Goal: Task Accomplishment & Management: Manage account settings

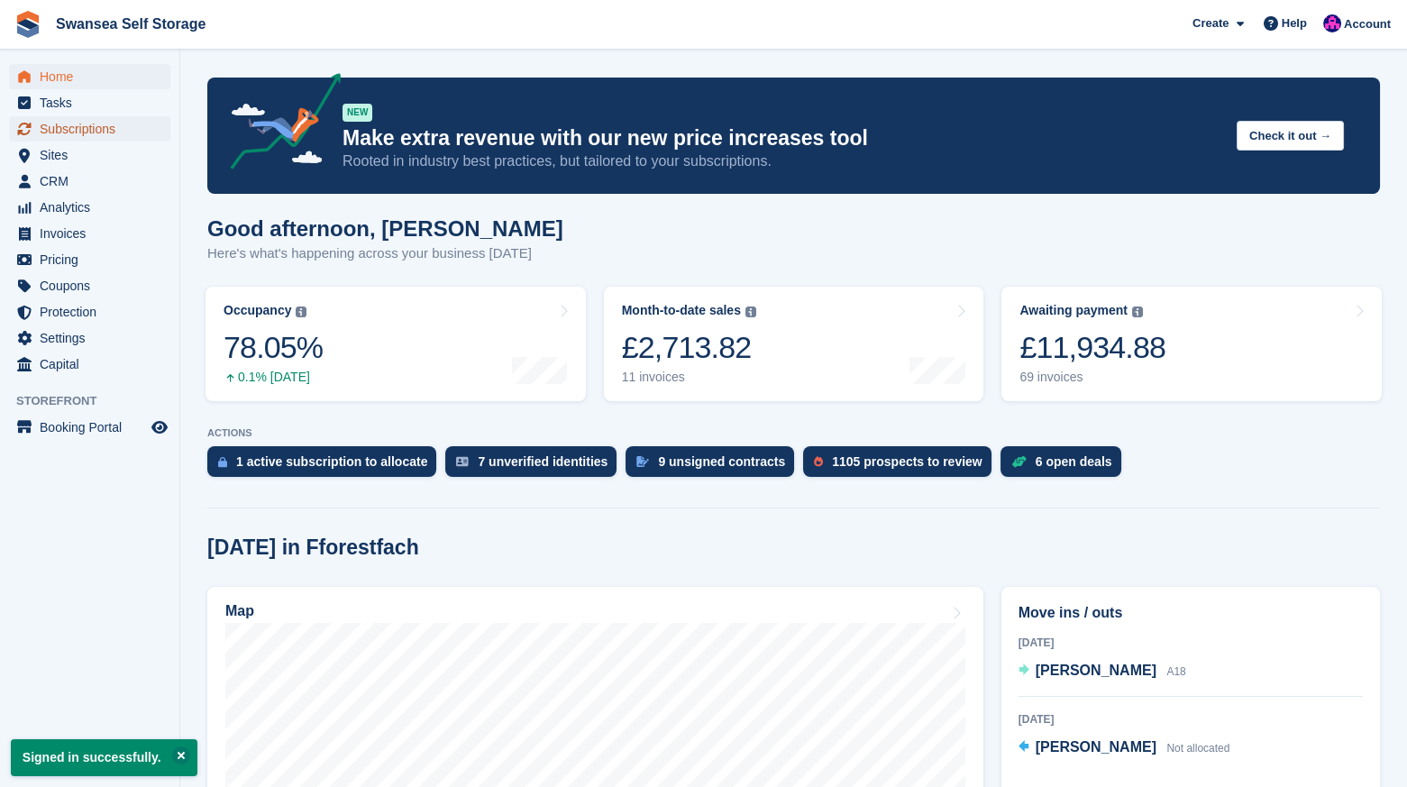
click at [105, 119] on span "Subscriptions" at bounding box center [94, 128] width 108 height 25
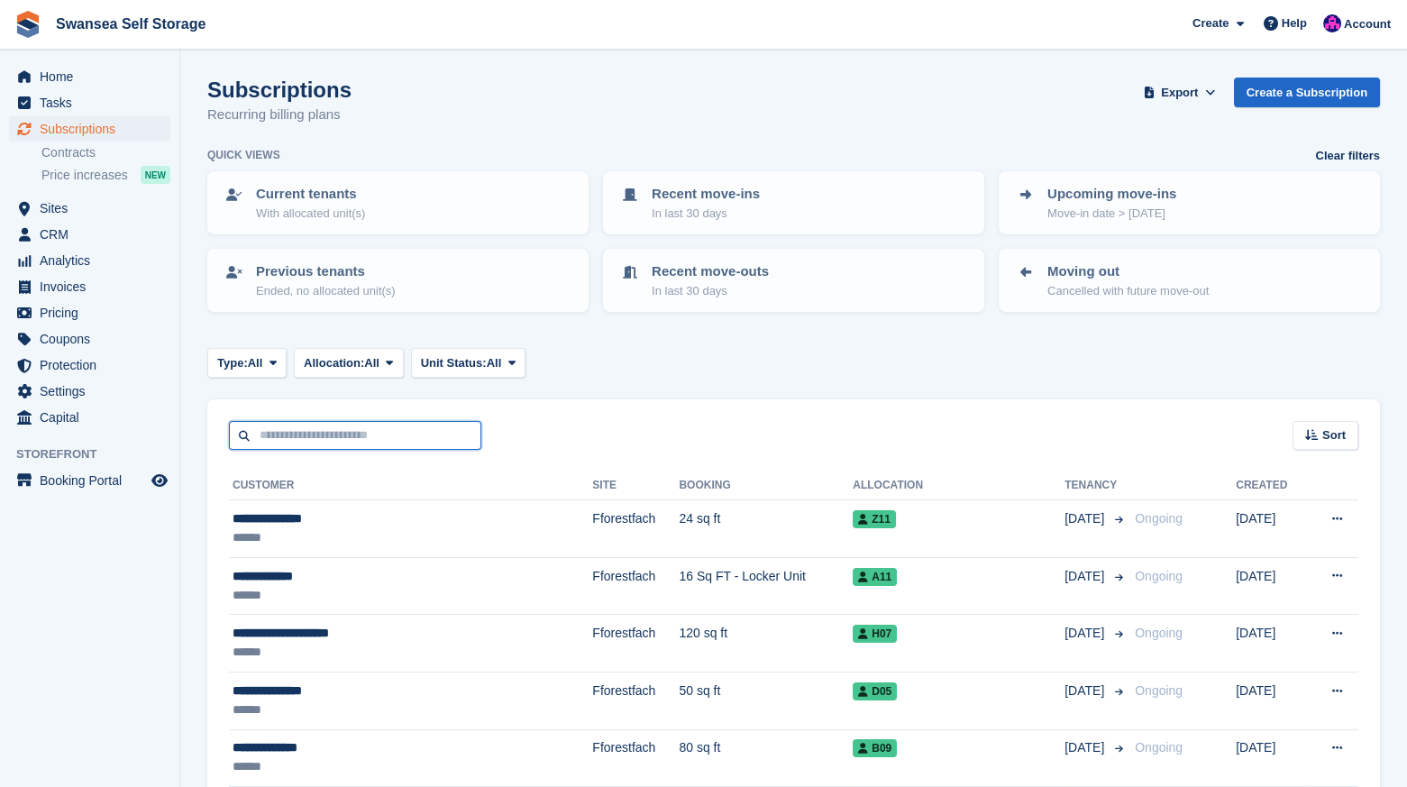
click at [311, 447] on input "text" at bounding box center [355, 436] width 252 height 30
type input "*****"
